Goal: Transaction & Acquisition: Purchase product/service

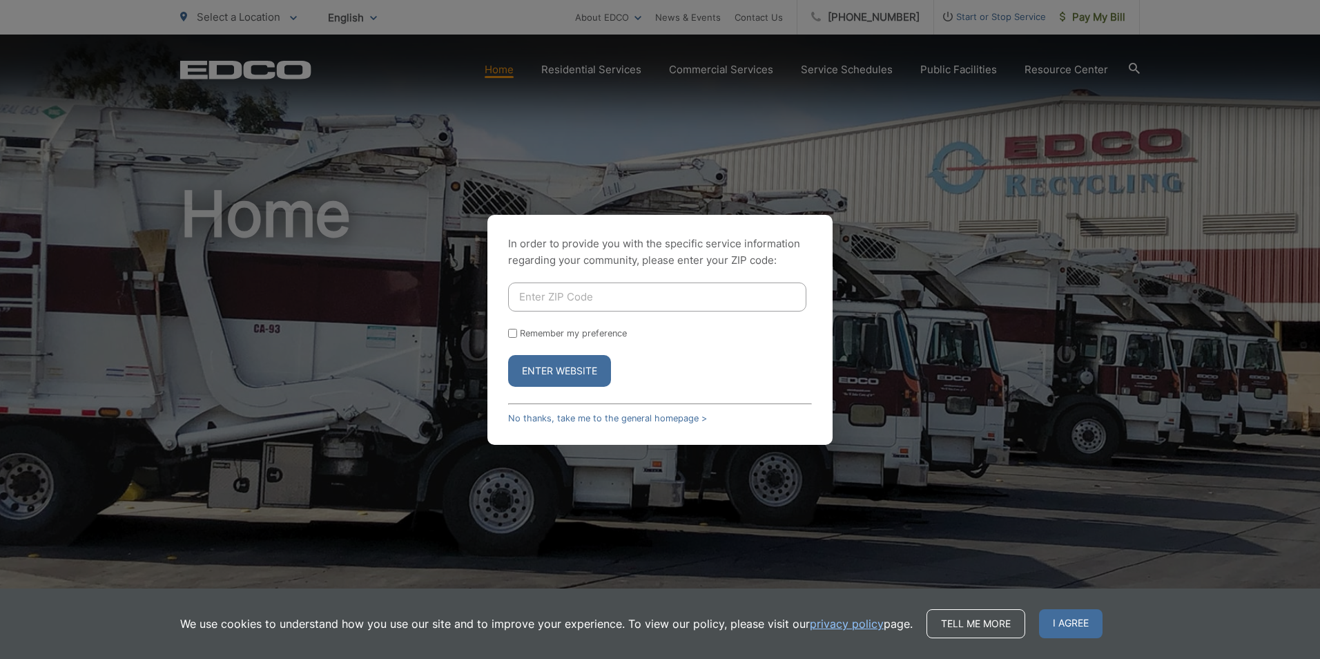
click at [549, 286] on input "Enter ZIP Code" at bounding box center [657, 296] width 298 height 29
type input "92118"
click at [505, 332] on div "In order to provide you with the specific service information regarding your co…" at bounding box center [659, 330] width 345 height 230
click at [514, 331] on input "Remember my preference" at bounding box center [512, 333] width 9 height 9
checkbox input "true"
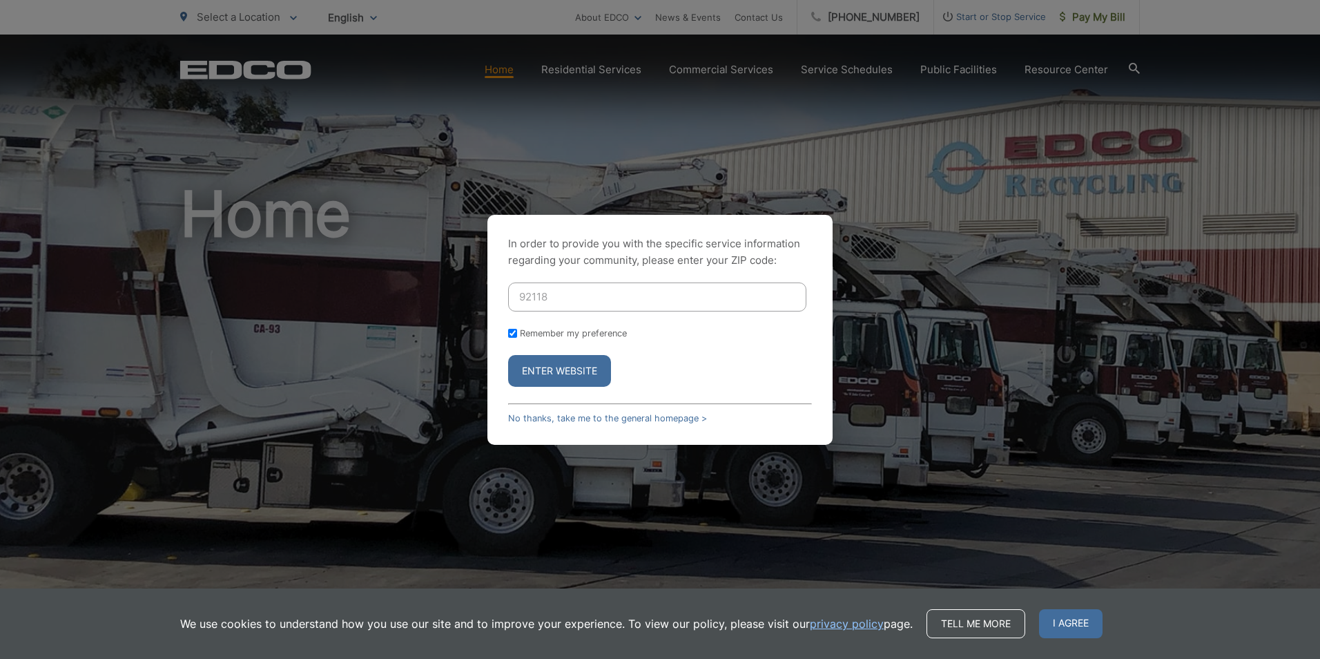
click at [549, 363] on button "Enter Website" at bounding box center [559, 371] width 103 height 32
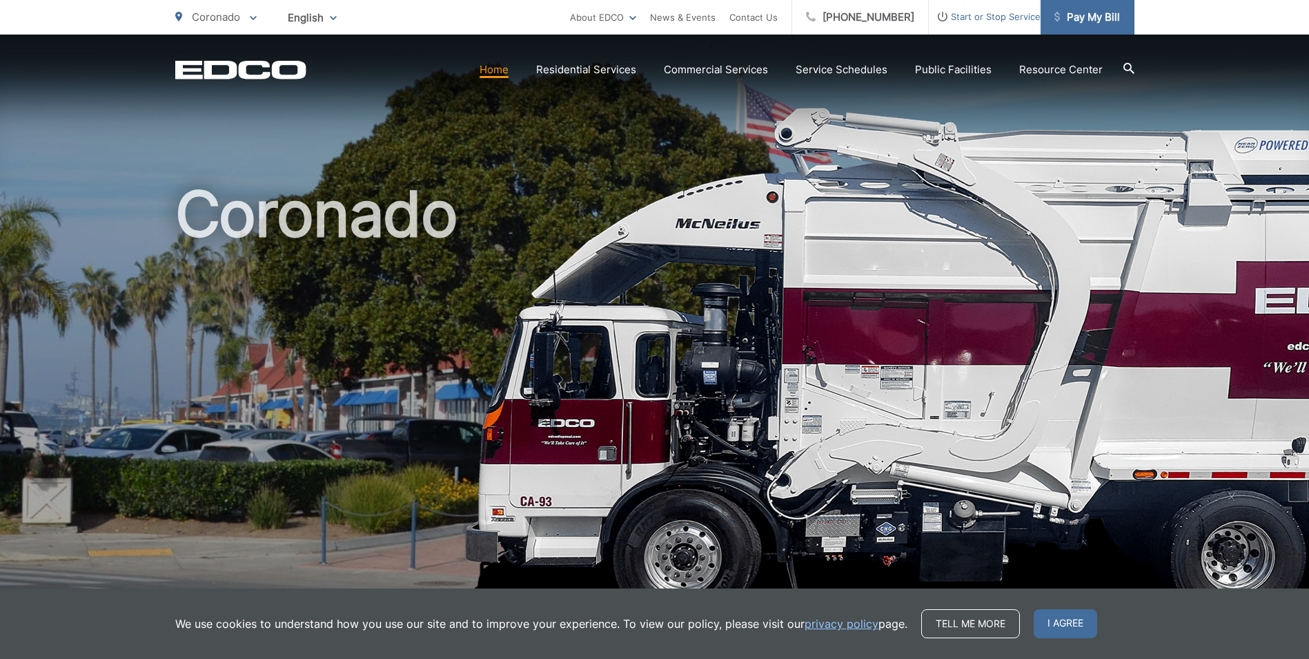
click at [1084, 15] on span "Pay My Bill" at bounding box center [1088, 17] width 66 height 17
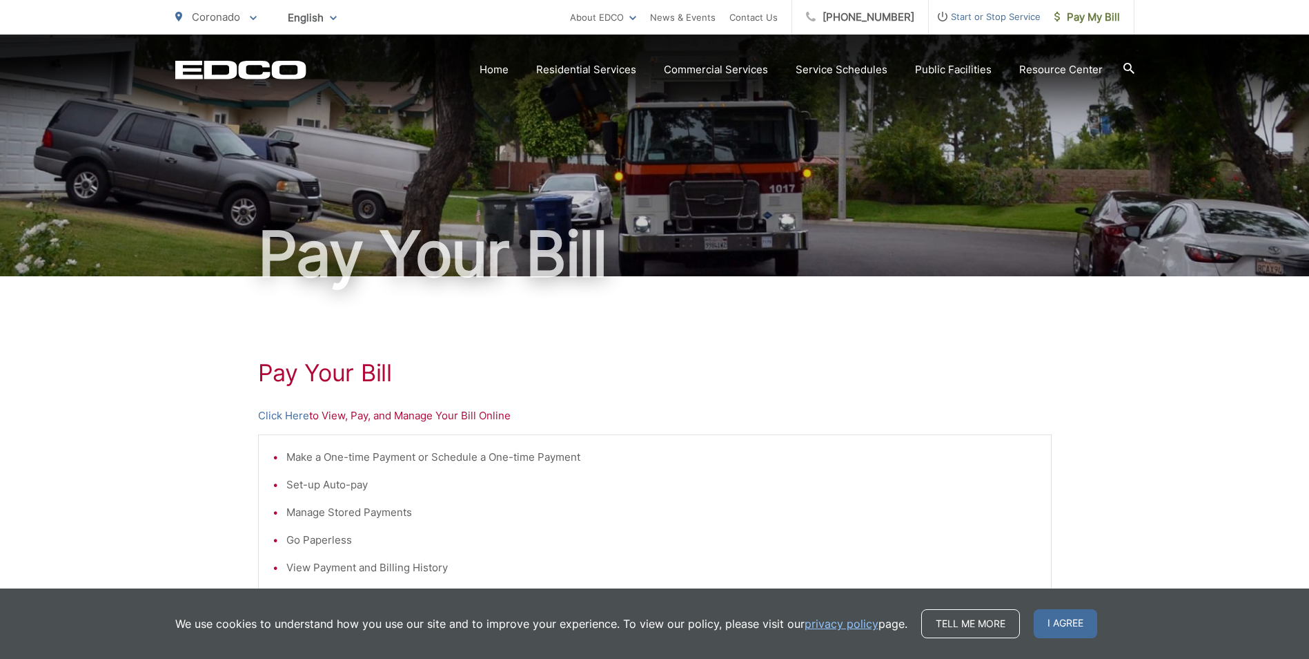
scroll to position [69, 0]
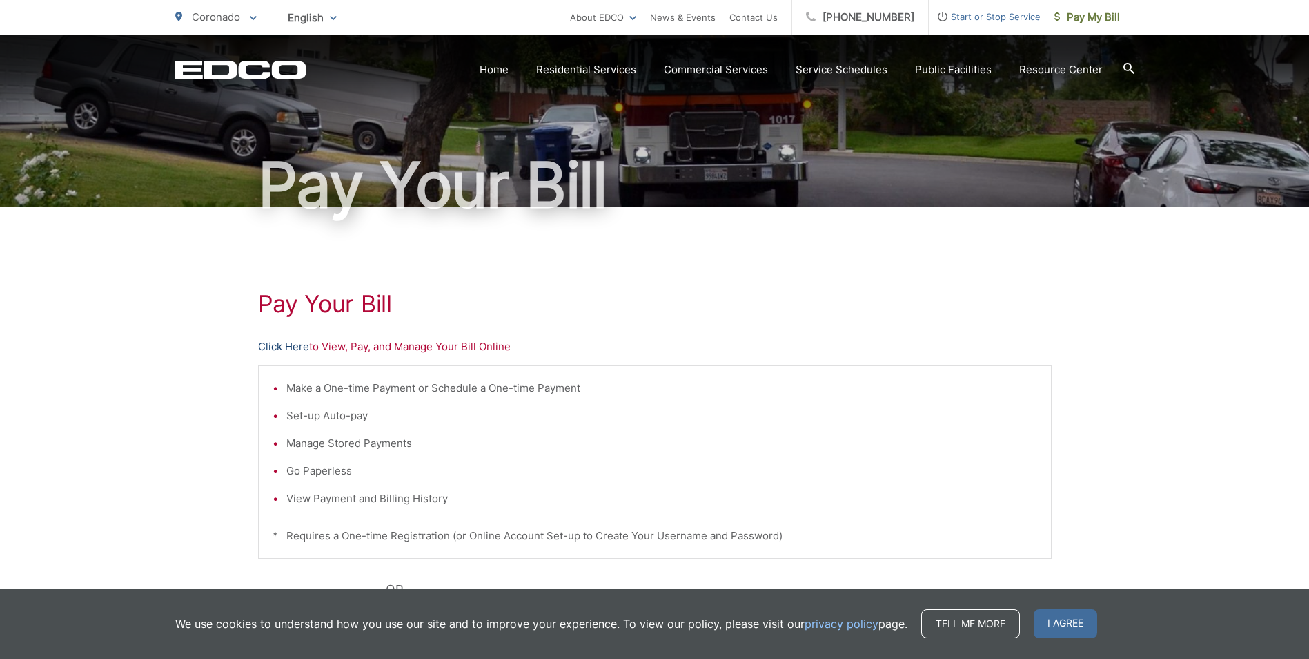
click at [278, 346] on link "Click Here" at bounding box center [283, 346] width 51 height 17
